Goal: Navigation & Orientation: Go to known website

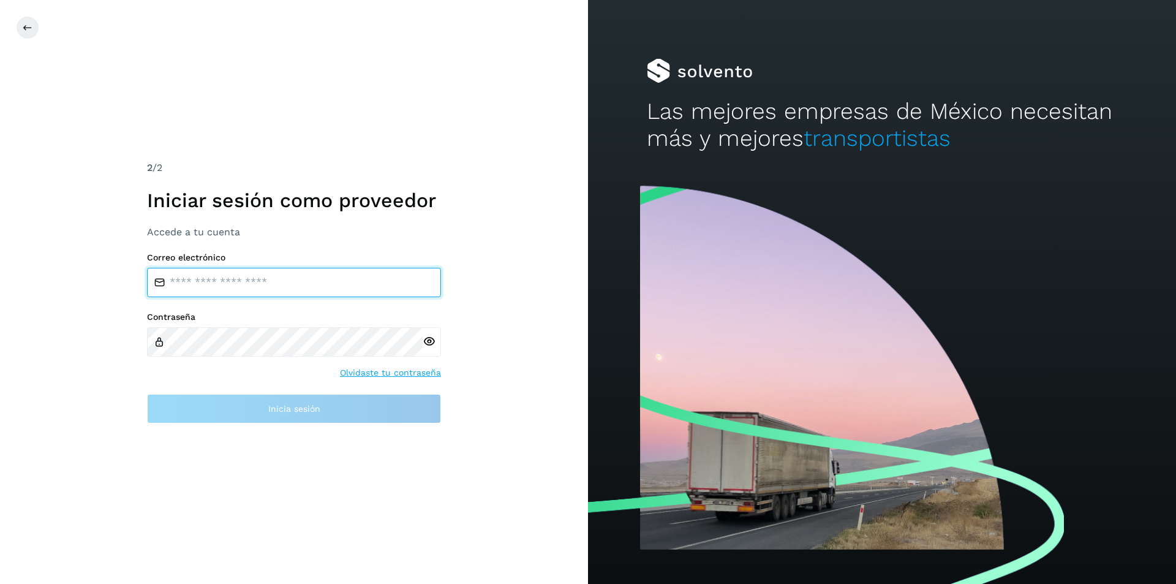
click at [208, 276] on input "email" at bounding box center [294, 282] width 294 height 29
